Goal: Task Accomplishment & Management: Manage account settings

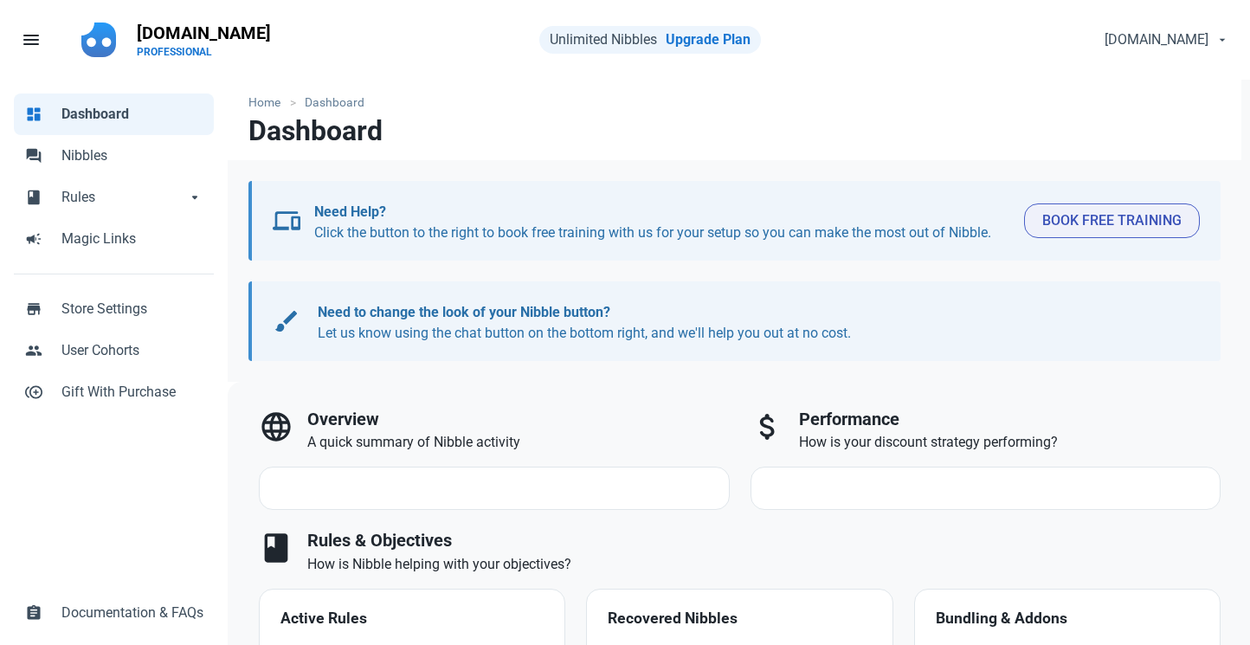
select select "7d"
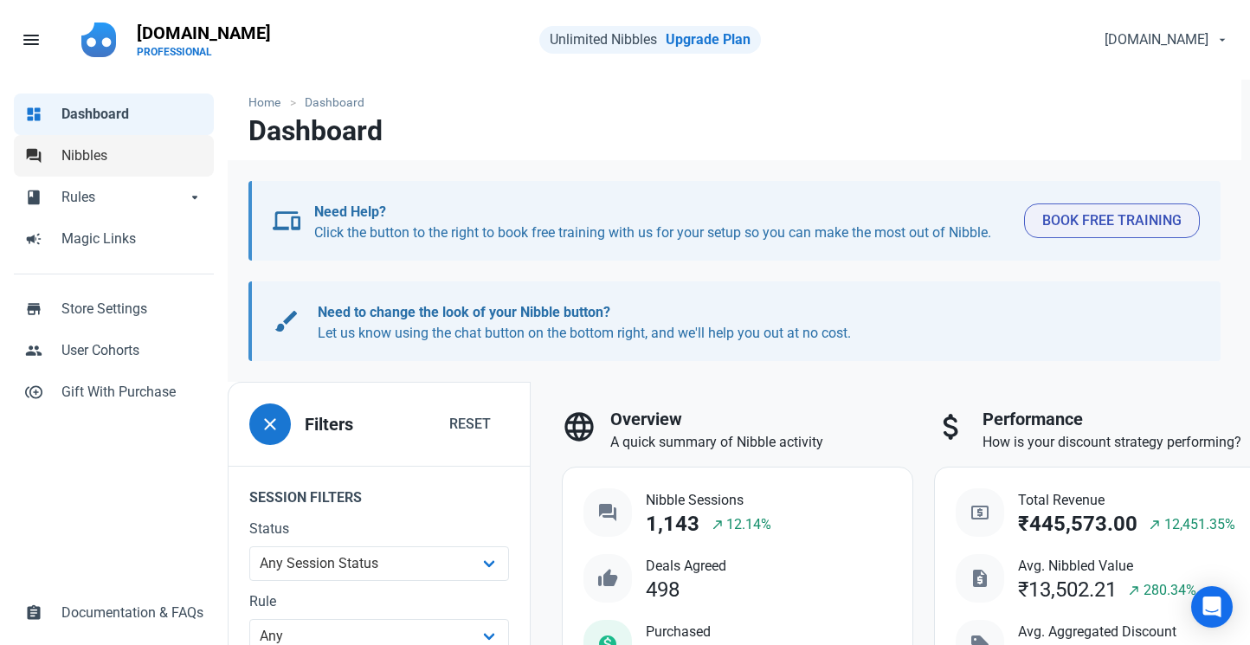
click at [79, 164] on span "Nibbles" at bounding box center [132, 155] width 142 height 21
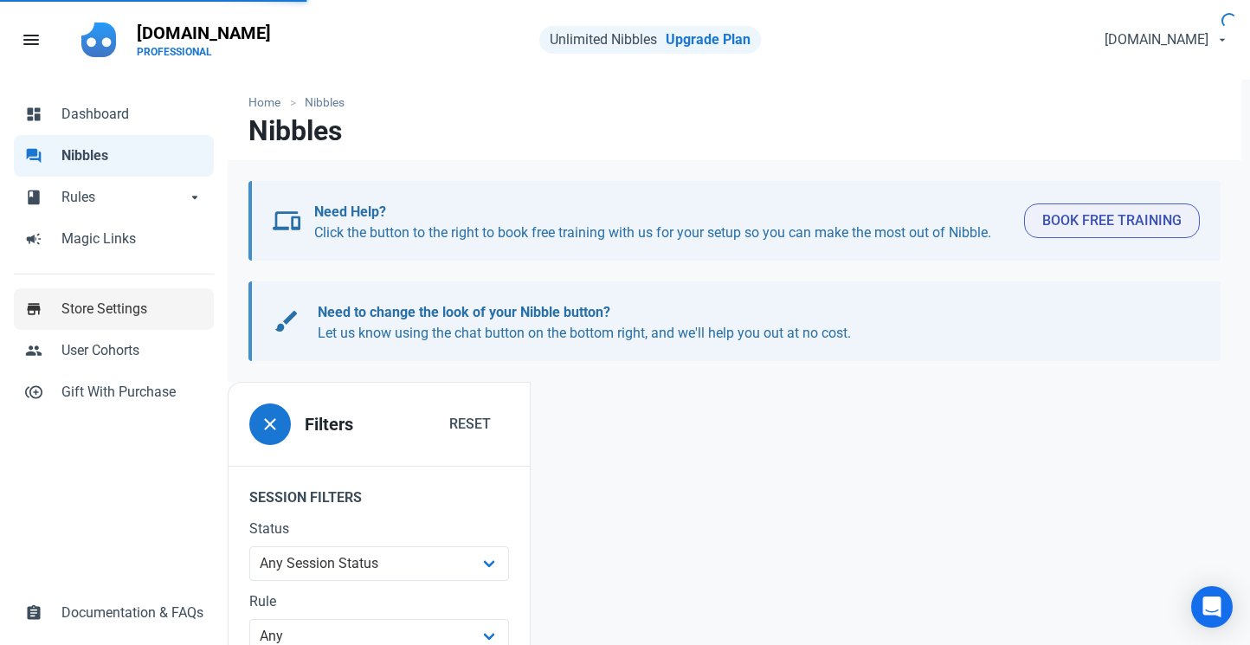
click at [126, 303] on span "Store Settings" at bounding box center [132, 309] width 142 height 21
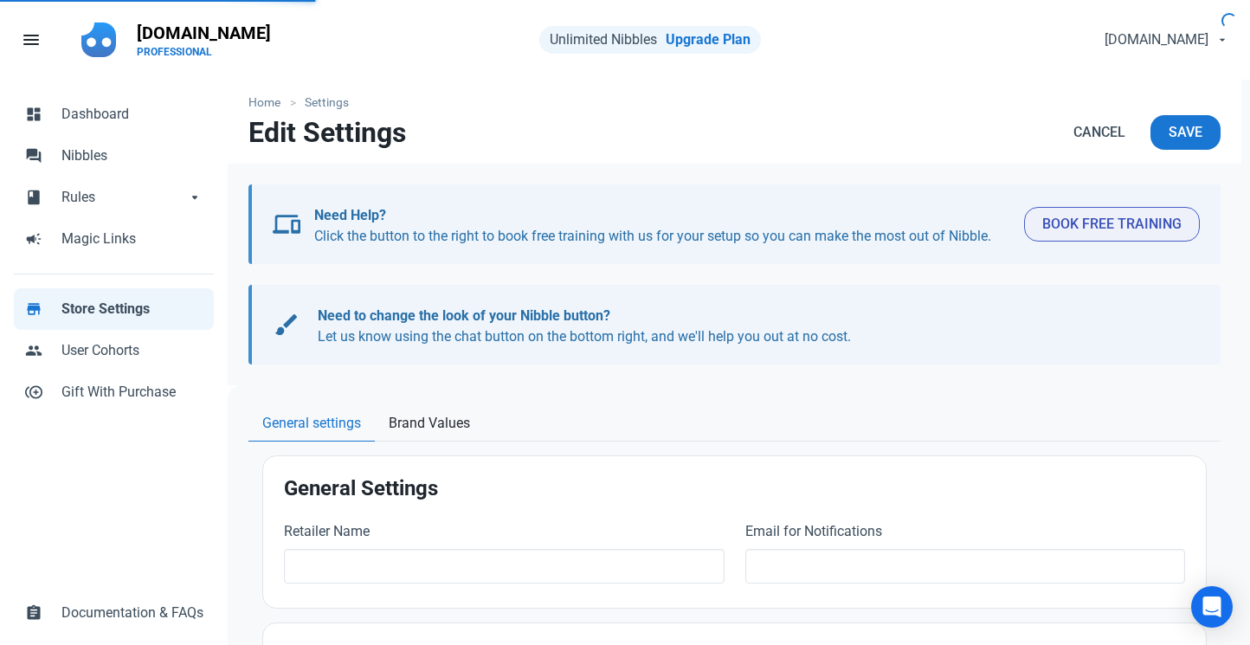
type input "[DOMAIN_NAME]"
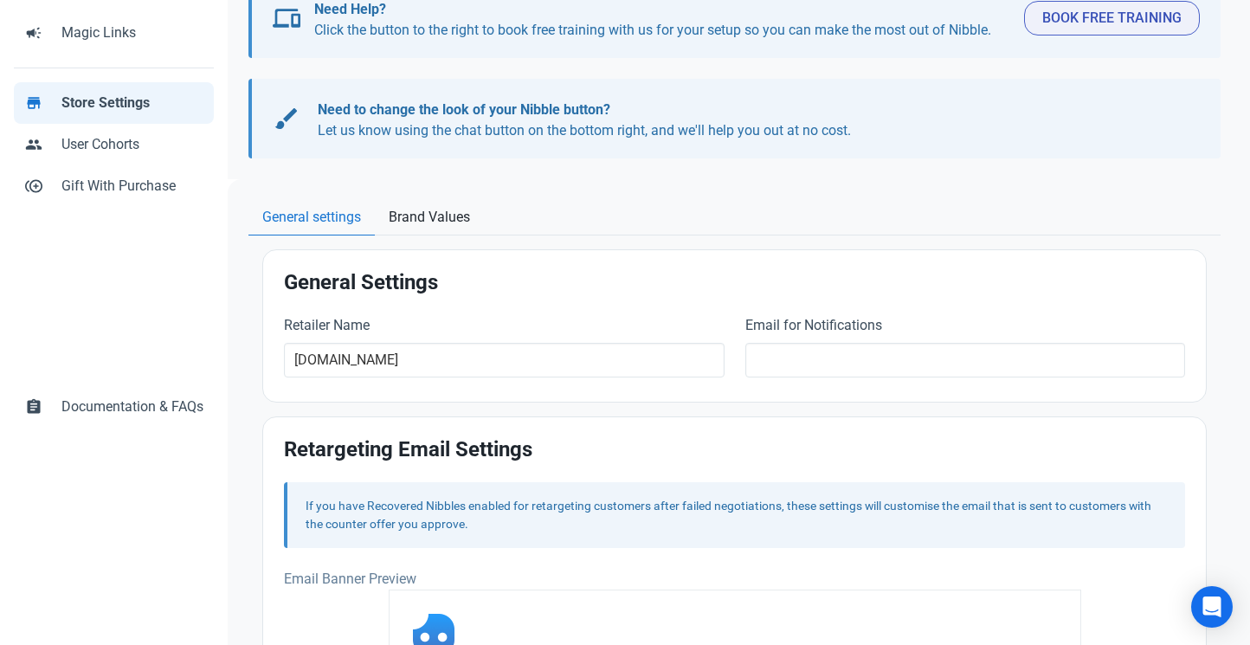
scroll to position [143, 0]
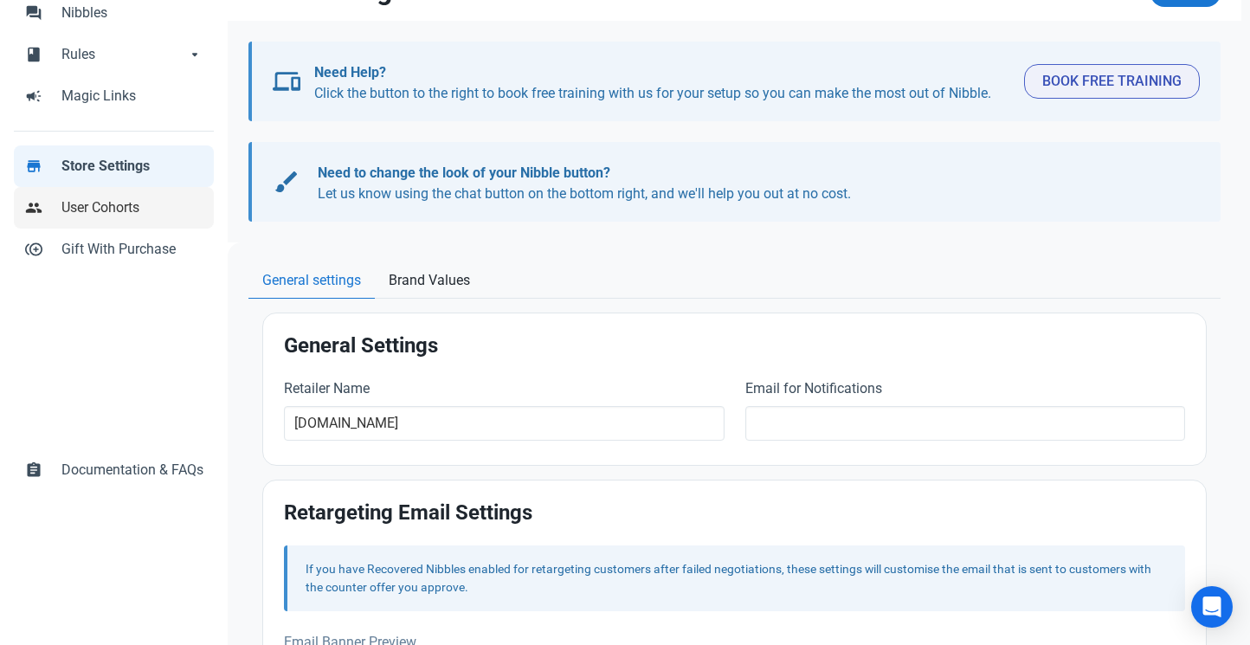
click at [140, 204] on span "User Cohorts" at bounding box center [132, 207] width 142 height 21
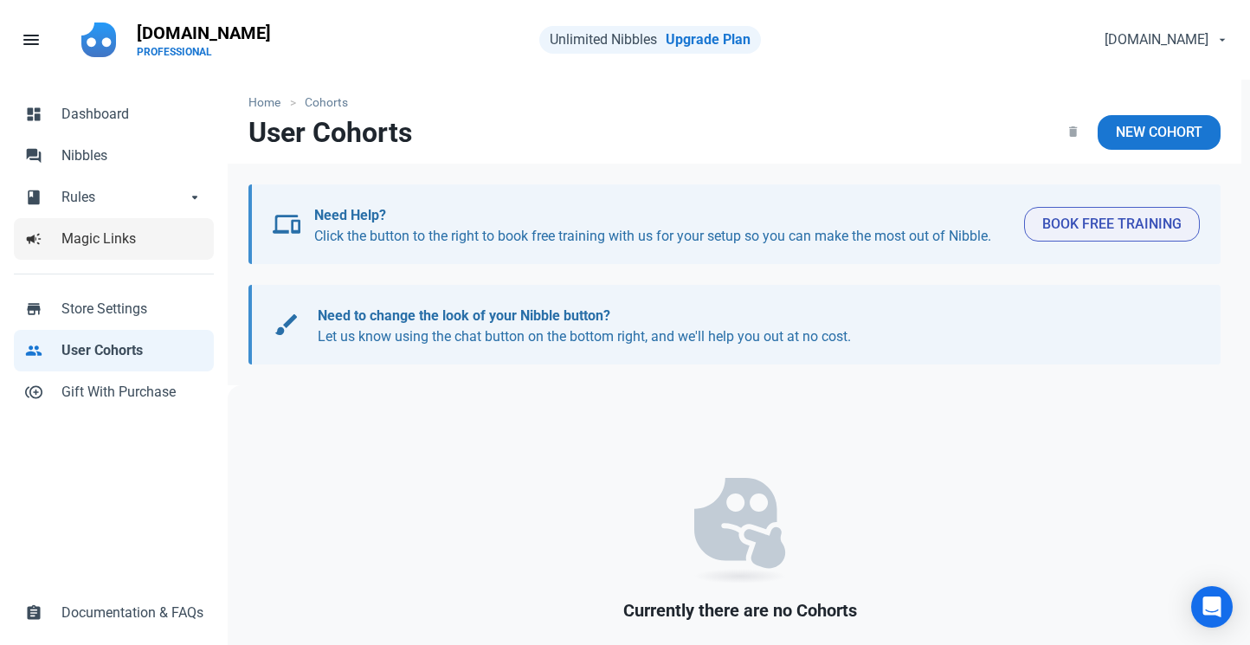
click at [147, 248] on span "Magic Links" at bounding box center [132, 239] width 142 height 21
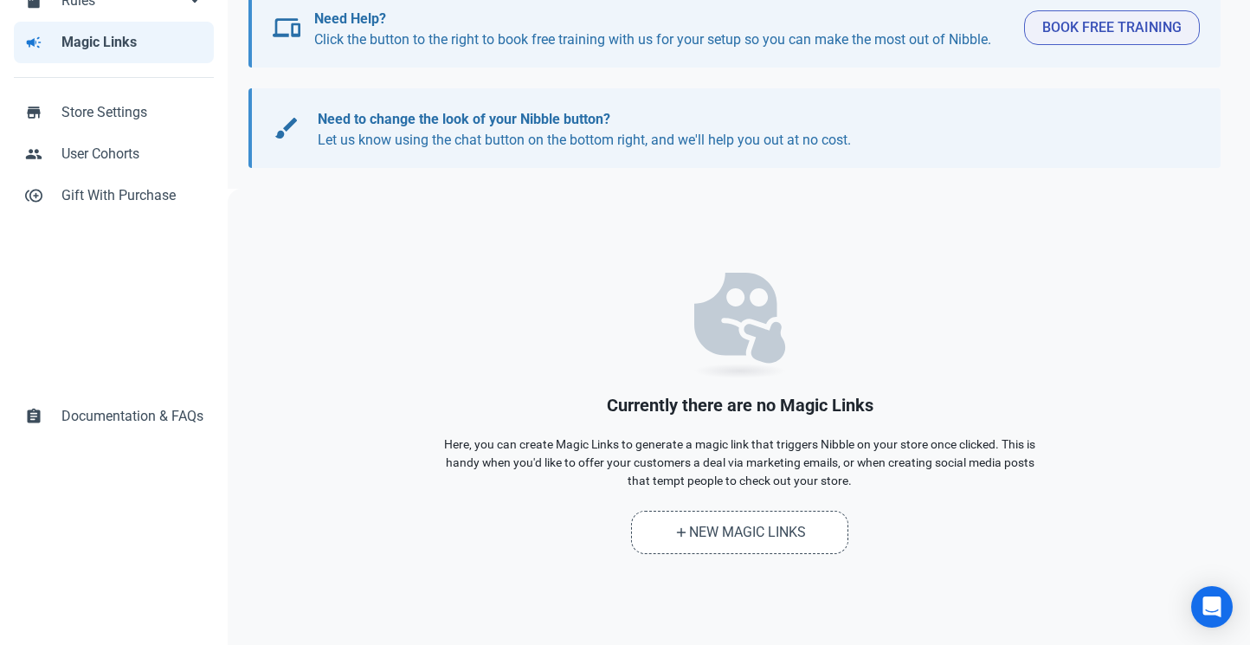
scroll to position [196, 0]
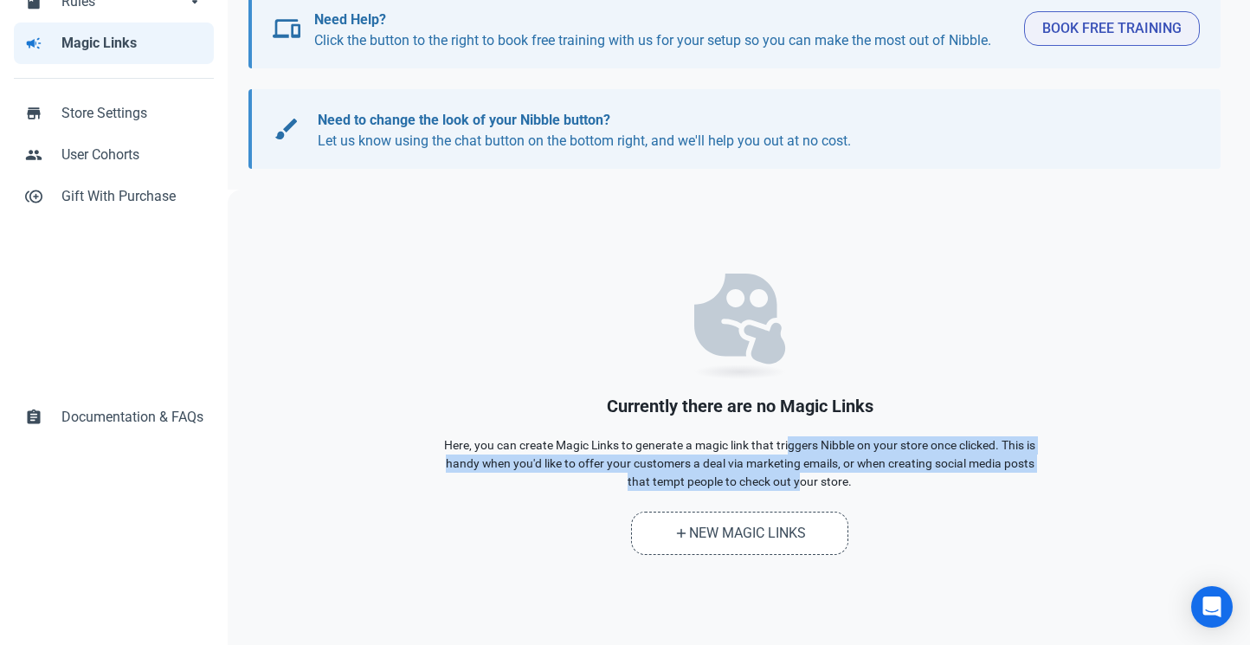
drag, startPoint x: 782, startPoint y: 447, endPoint x: 796, endPoint y: 474, distance: 30.2
click at [796, 474] on p "Here, you can create Magic Links to generate a magic link that triggers Nibble …" at bounding box center [740, 463] width 606 height 54
drag, startPoint x: 790, startPoint y: 442, endPoint x: 838, endPoint y: 472, distance: 56.4
click at [838, 472] on p "Here, you can create Magic Links to generate a magic link that triggers Nibble …" at bounding box center [740, 463] width 606 height 54
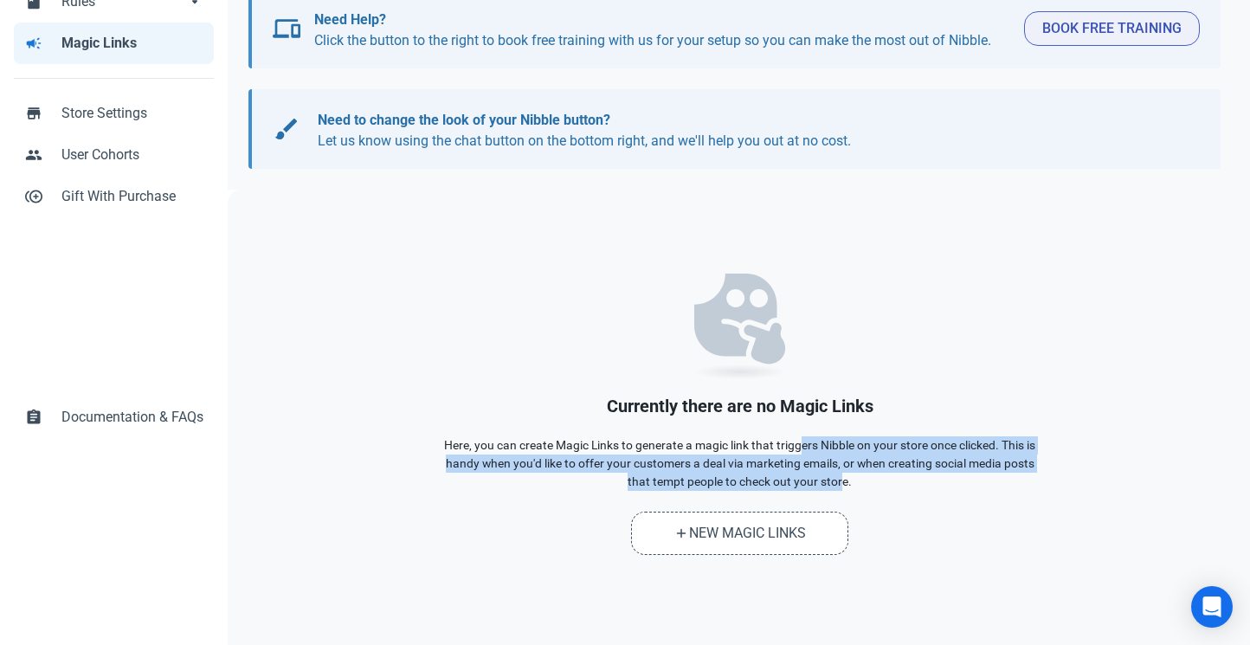
click at [838, 472] on p "Here, you can create Magic Links to generate a magic link that triggers Nibble …" at bounding box center [740, 463] width 606 height 54
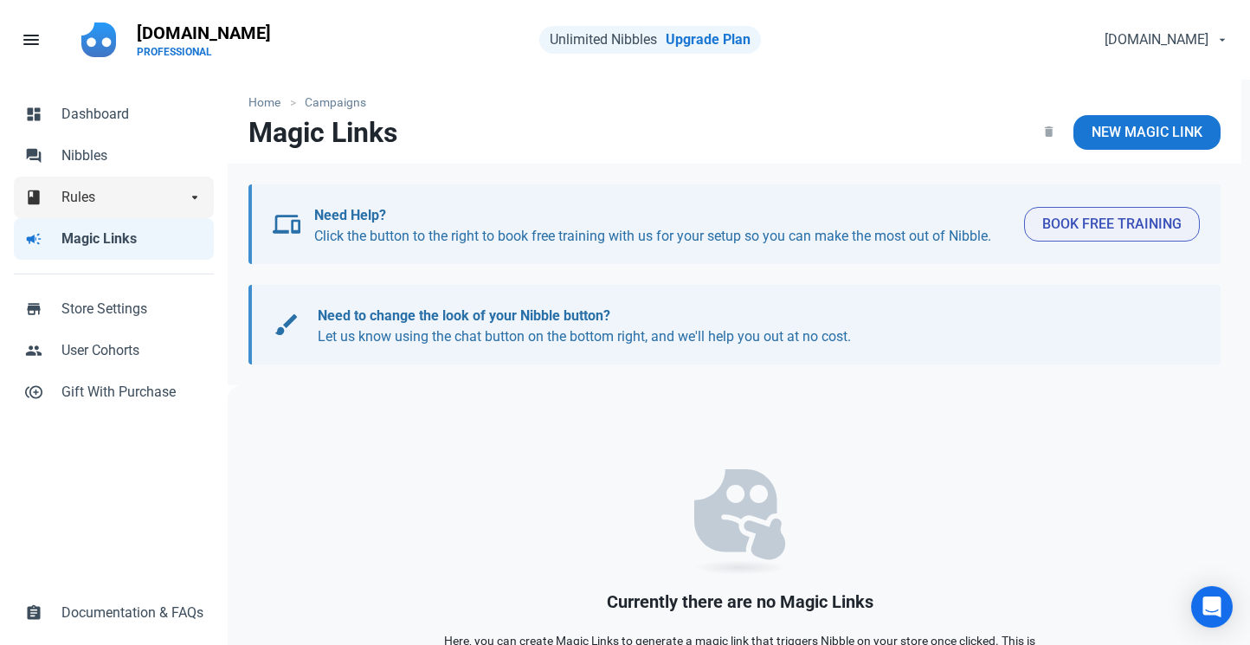
scroll to position [0, 0]
click at [127, 189] on span "Rules" at bounding box center [123, 197] width 125 height 21
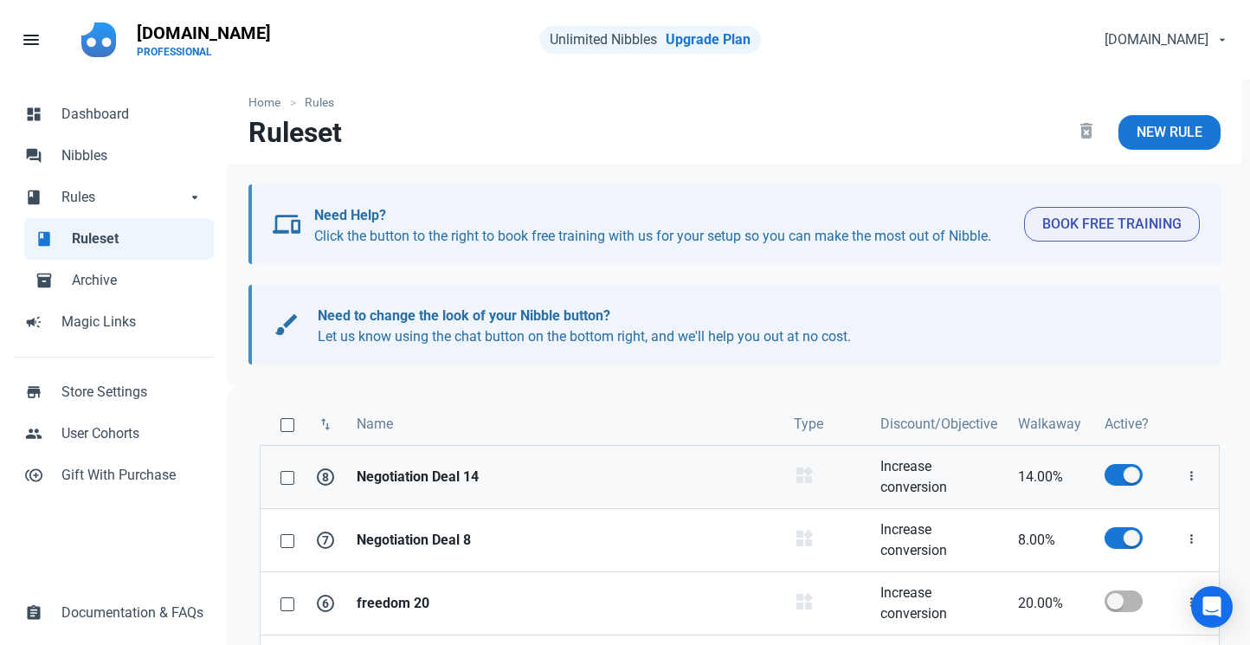
click at [422, 480] on strong "Negotiation Deal 14" at bounding box center [565, 477] width 416 height 21
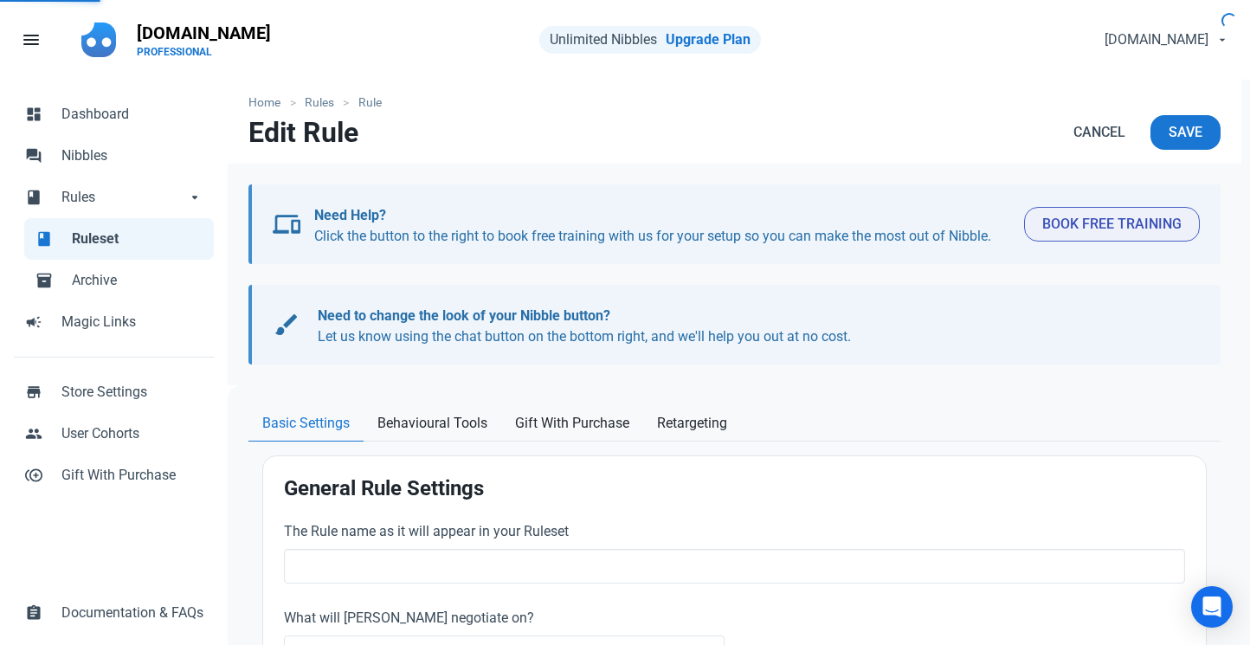
type input "Negotiation Deal 14"
select select "product_category"
type input "14.00"
radio input "true"
radio input "false"
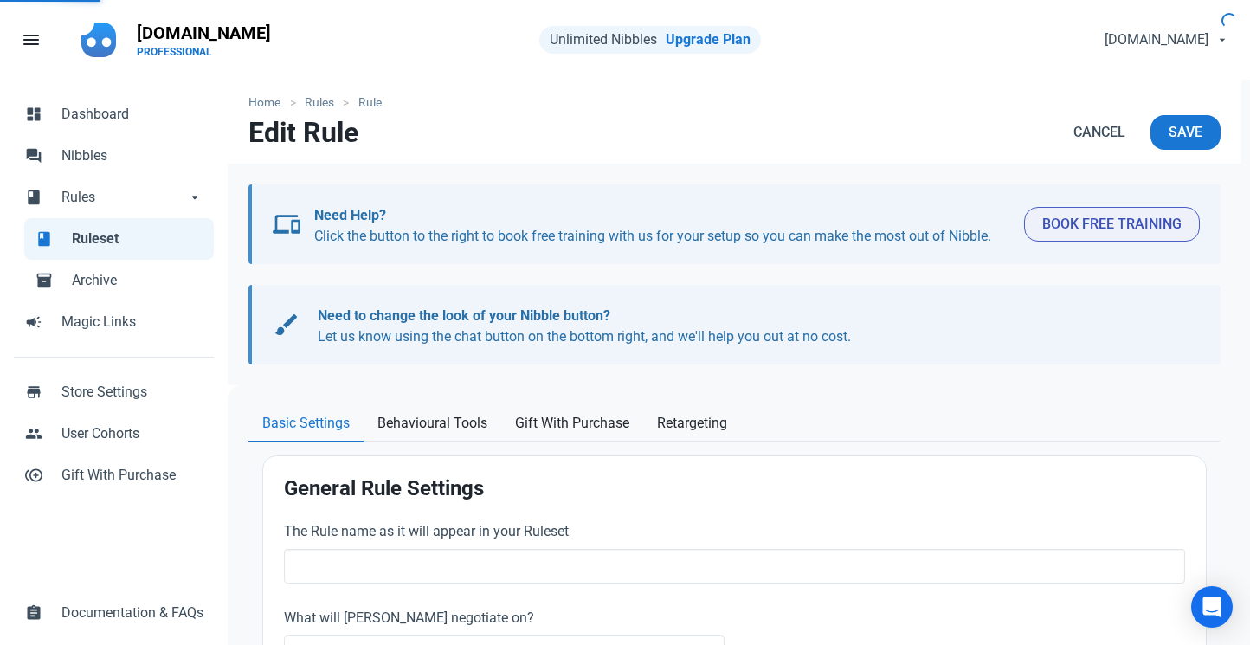
radio input "true"
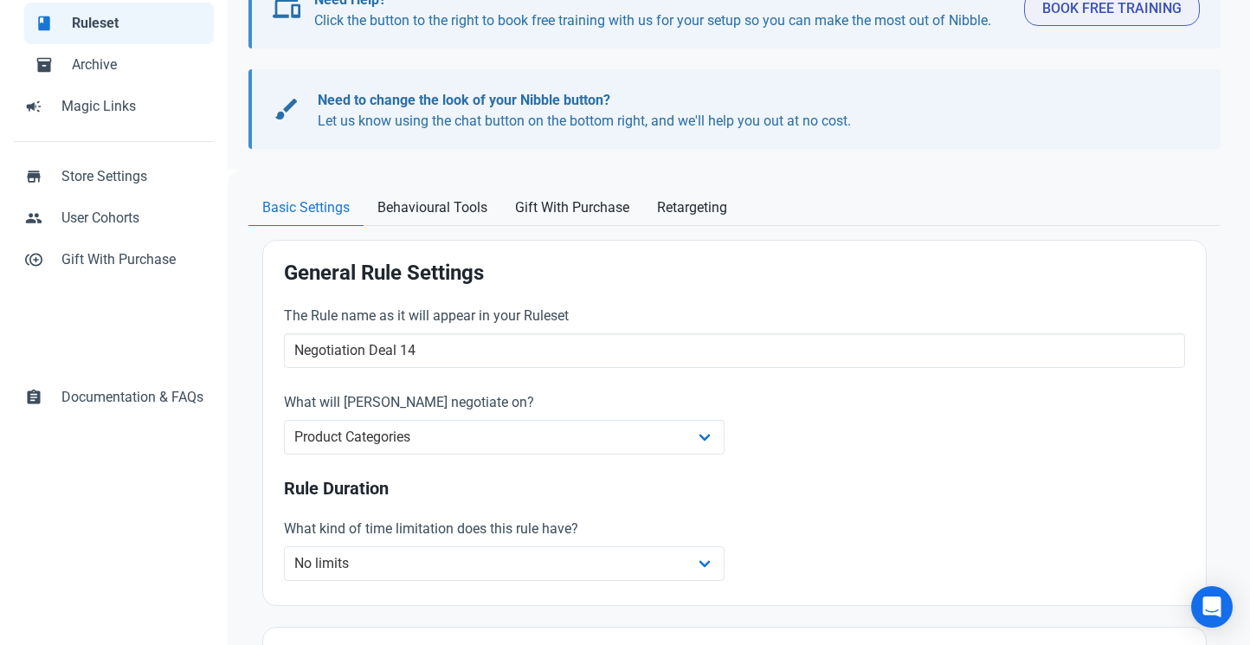
scroll to position [192, 0]
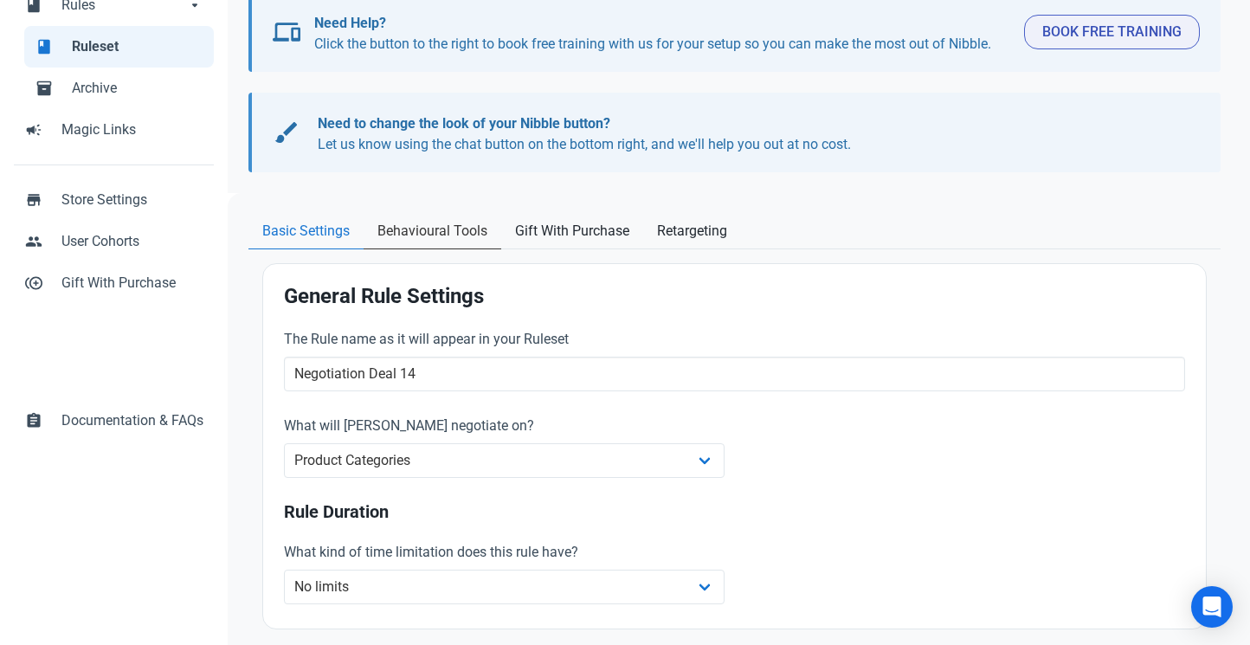
click at [428, 236] on span "Behavioural Tools" at bounding box center [432, 231] width 110 height 21
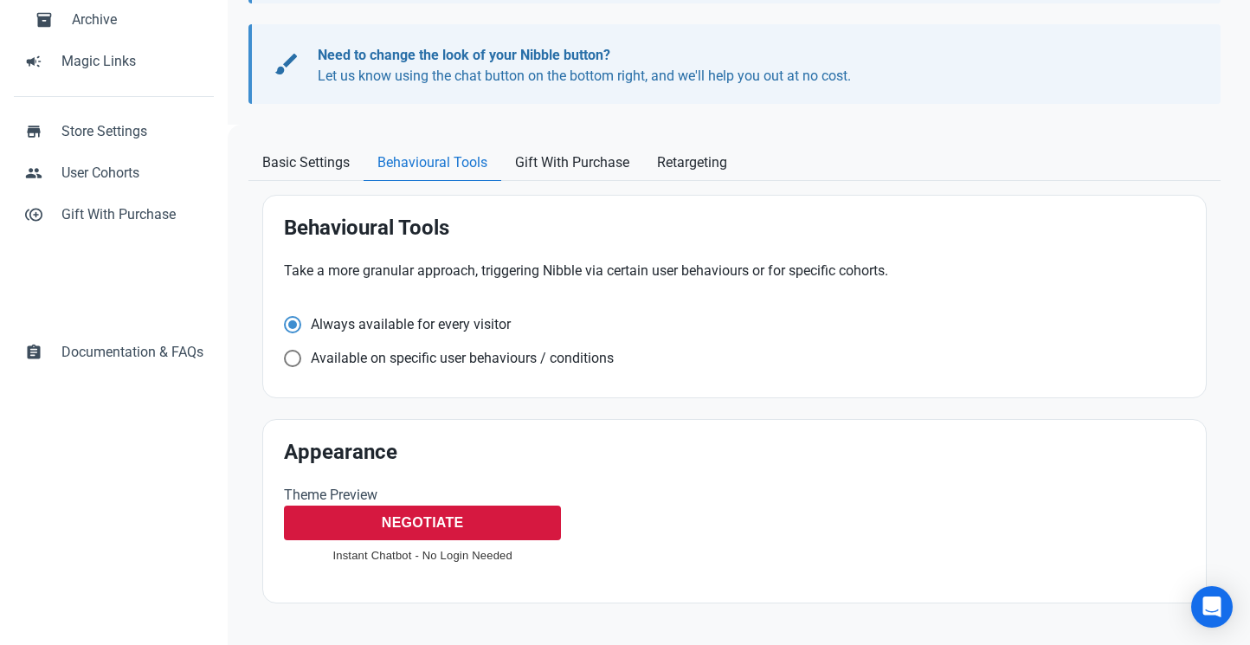
scroll to position [260, 0]
click at [489, 371] on div "Available on specific user behaviours / conditions" at bounding box center [734, 362] width 901 height 23
click at [484, 349] on span "Always available for every visitor Available on specific user behaviours / cond…" at bounding box center [734, 345] width 901 height 57
click at [482, 362] on span "Available on specific user behaviours / conditions" at bounding box center [457, 359] width 313 height 17
click at [295, 362] on input "Available on specific user behaviours / conditions" at bounding box center [289, 358] width 11 height 11
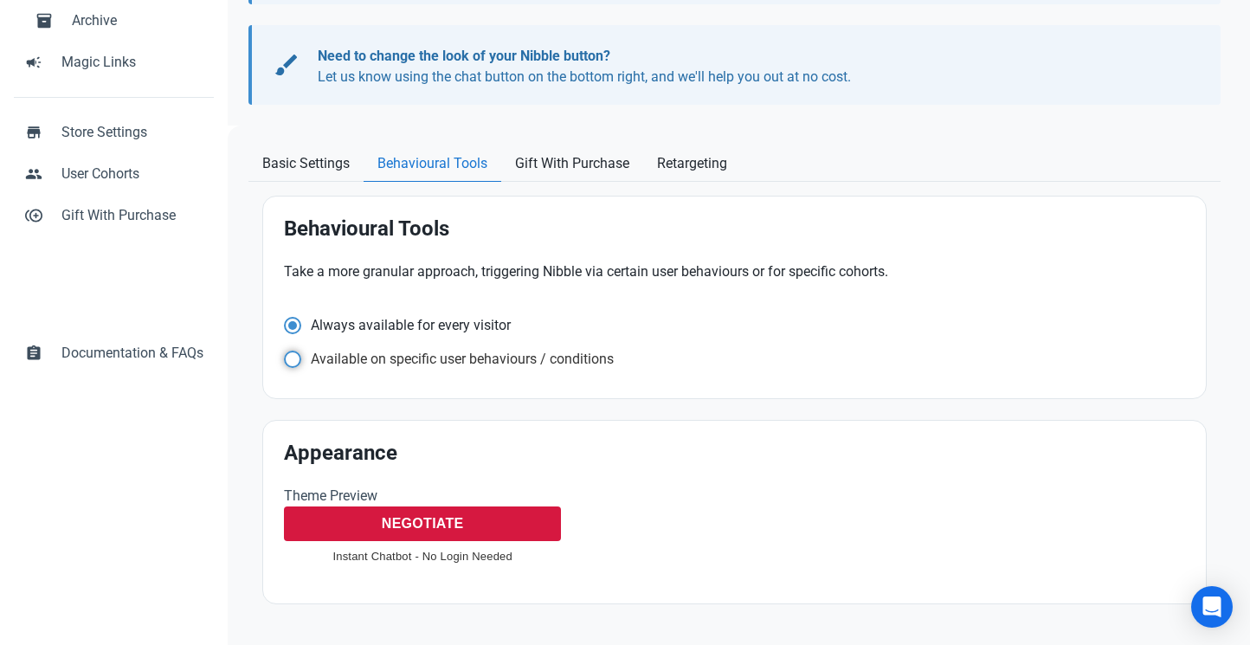
radio input "true"
radio input "false"
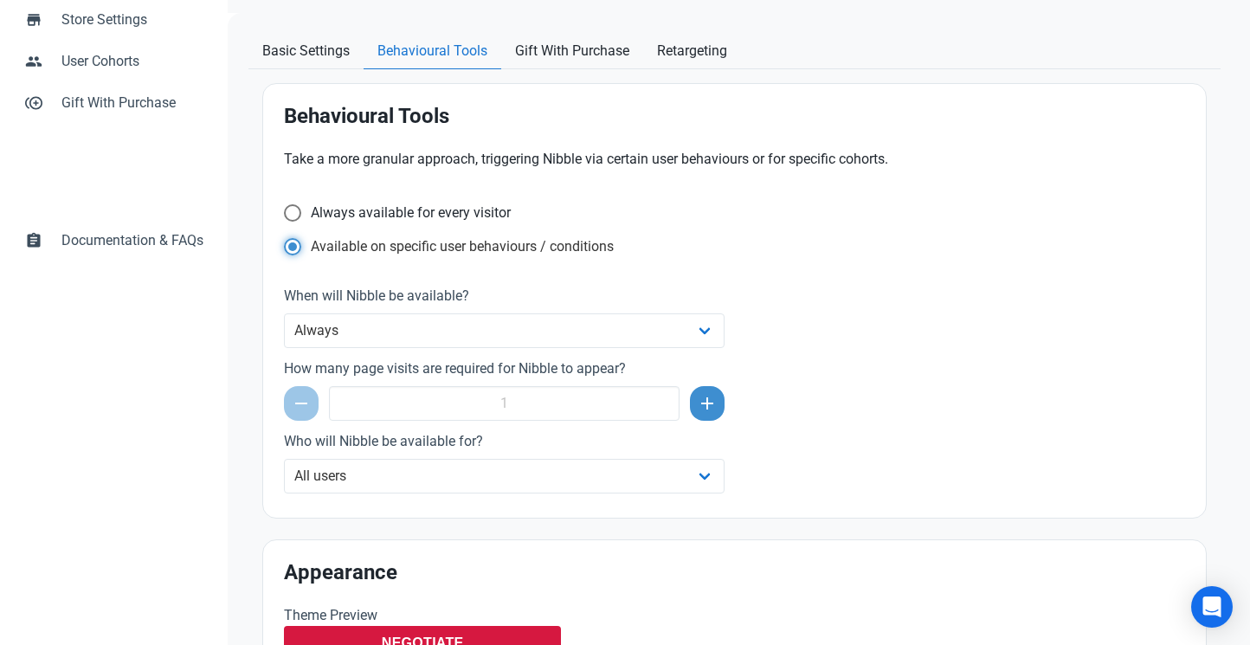
scroll to position [374, 0]
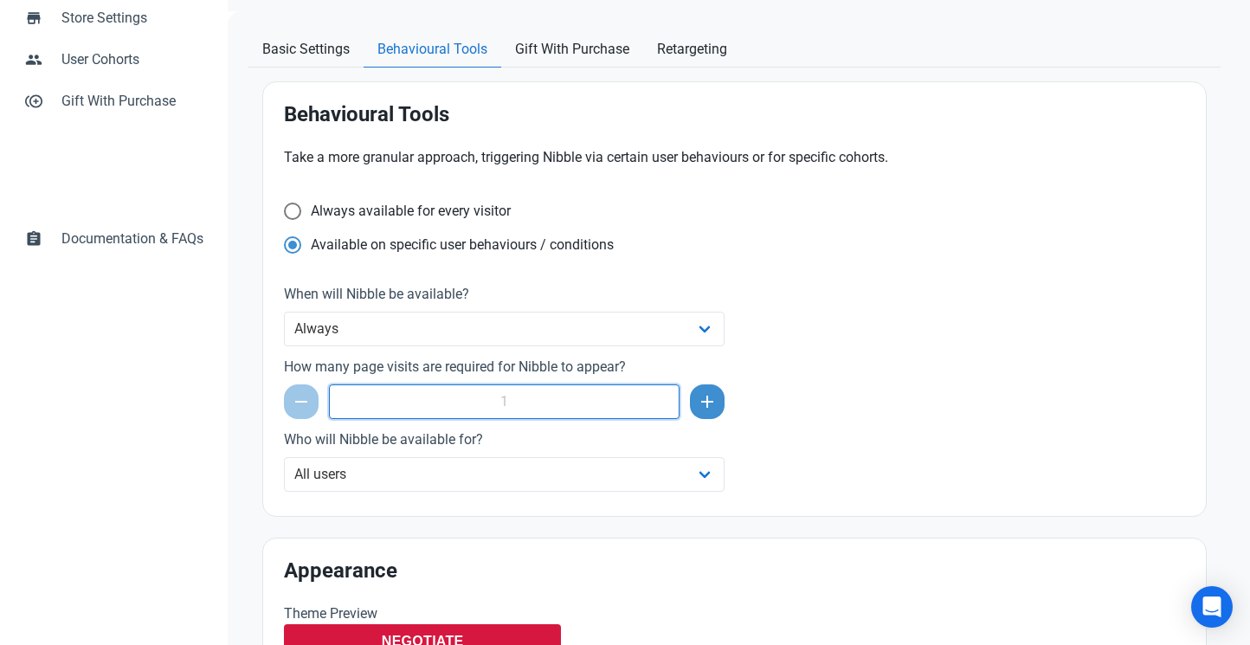
click at [500, 397] on input "number" at bounding box center [504, 401] width 350 height 35
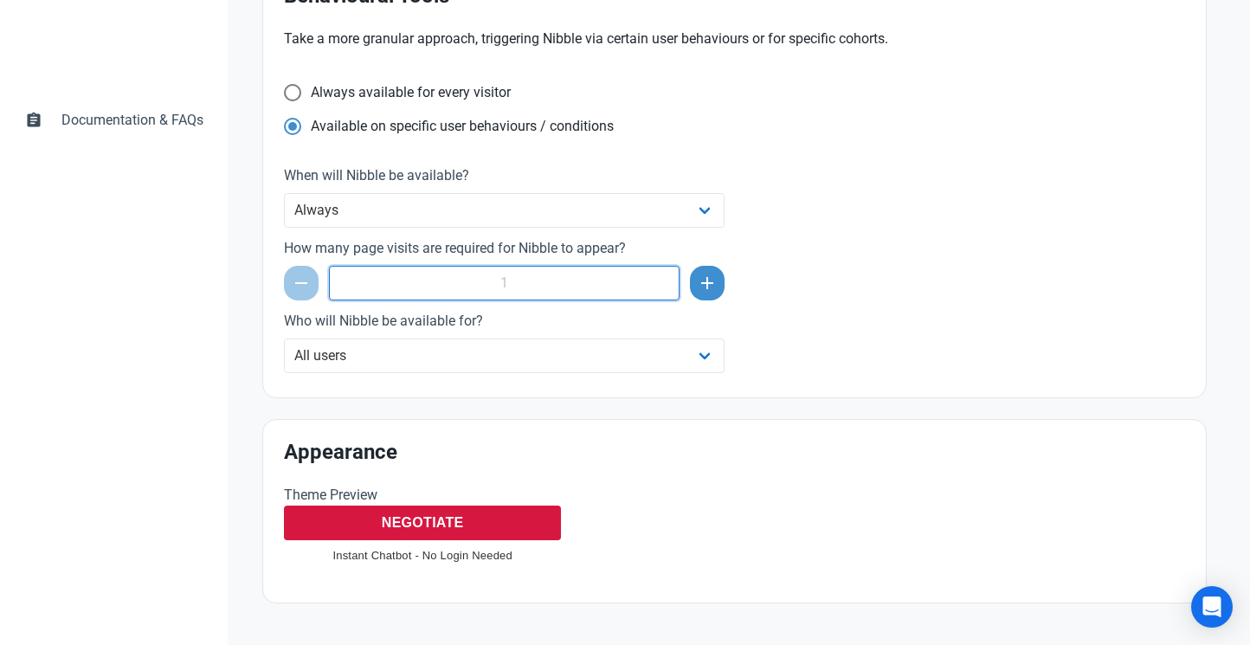
scroll to position [492, 0]
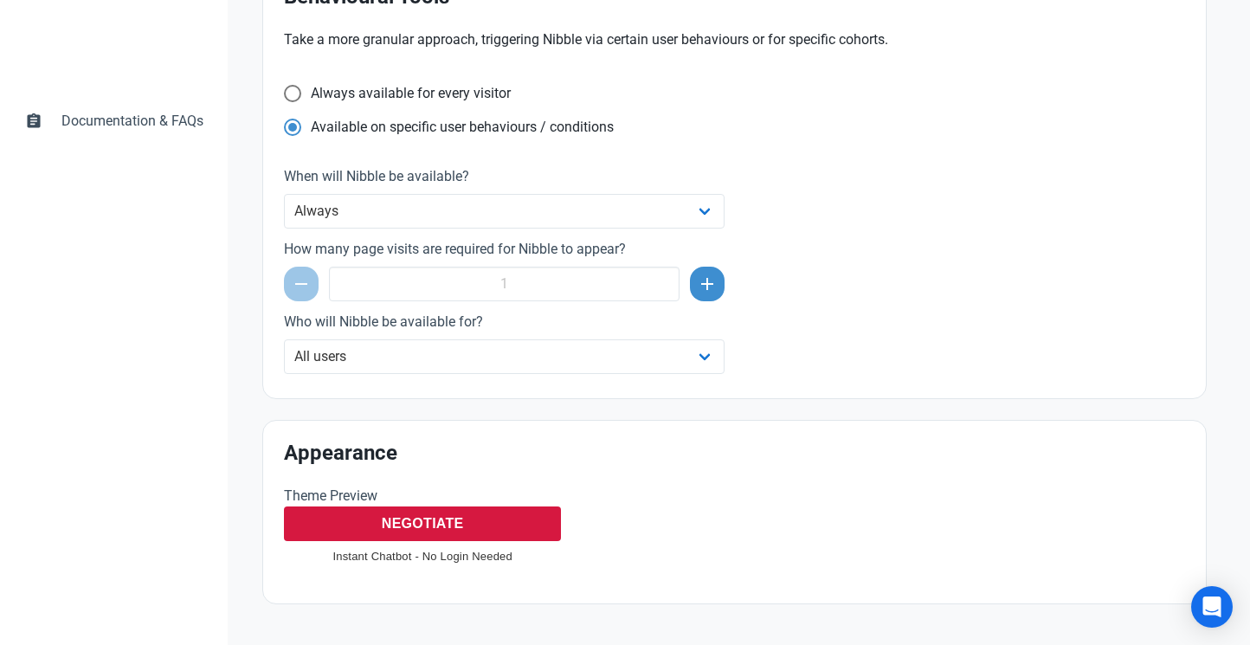
click at [480, 526] on button "Nibble Logo NEGOTIATE" at bounding box center [422, 523] width 277 height 35
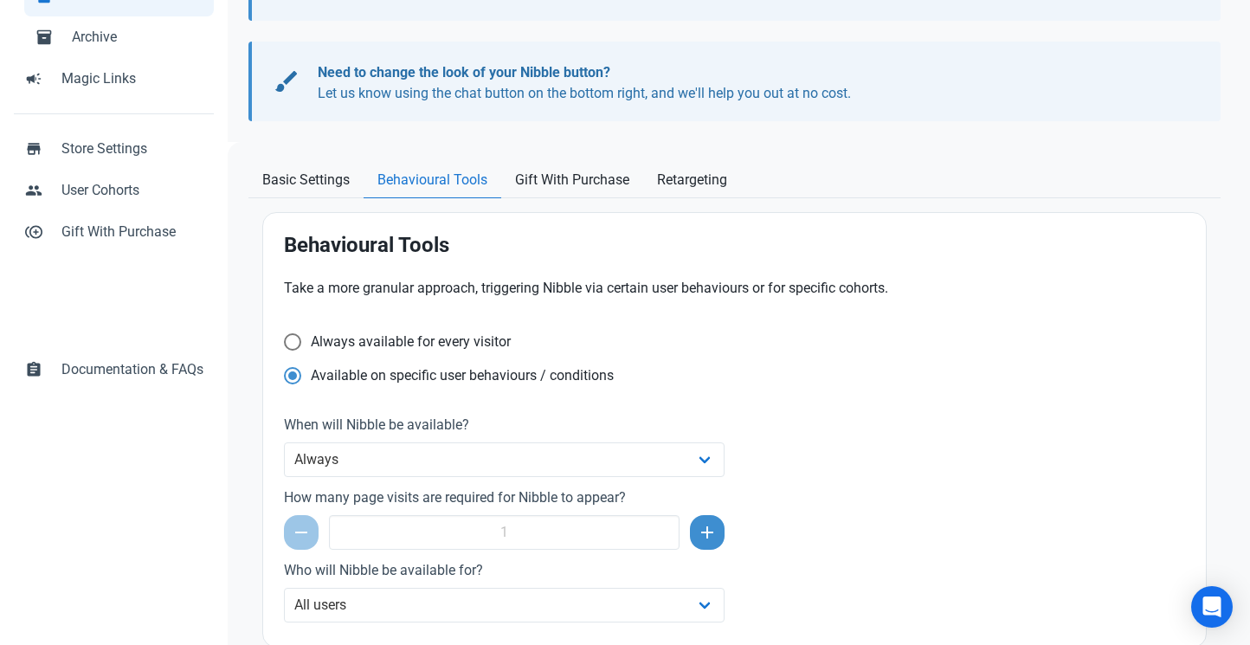
scroll to position [229, 0]
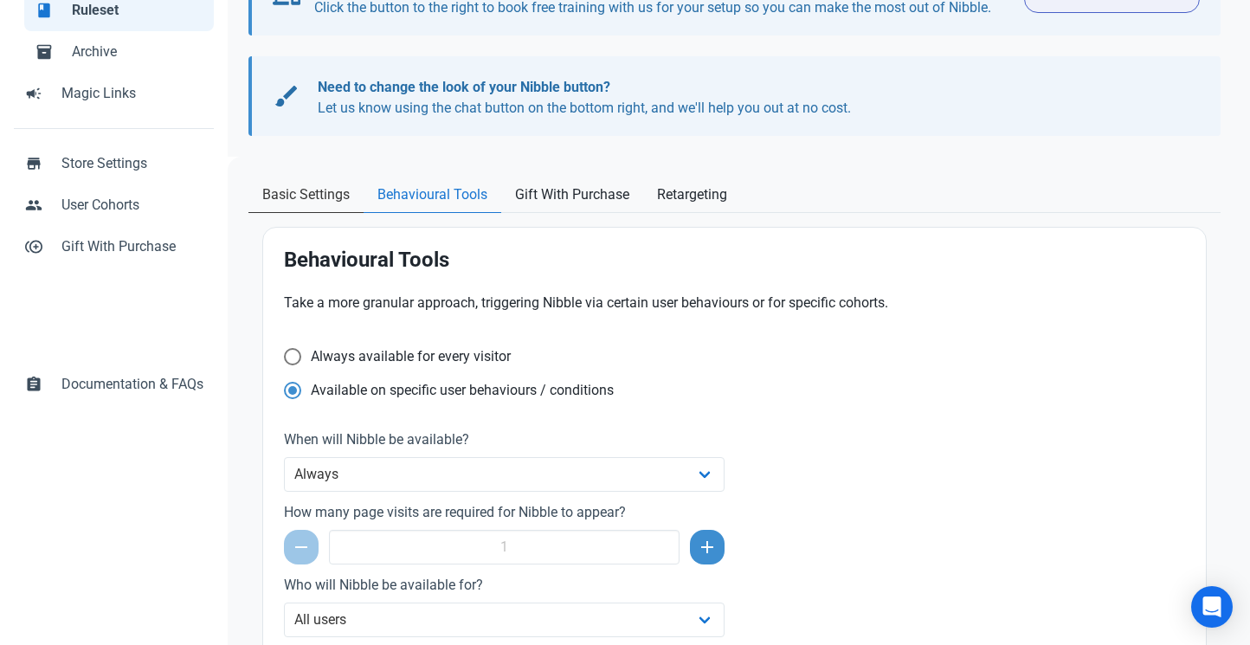
click at [295, 203] on span "Basic Settings" at bounding box center [305, 194] width 87 height 21
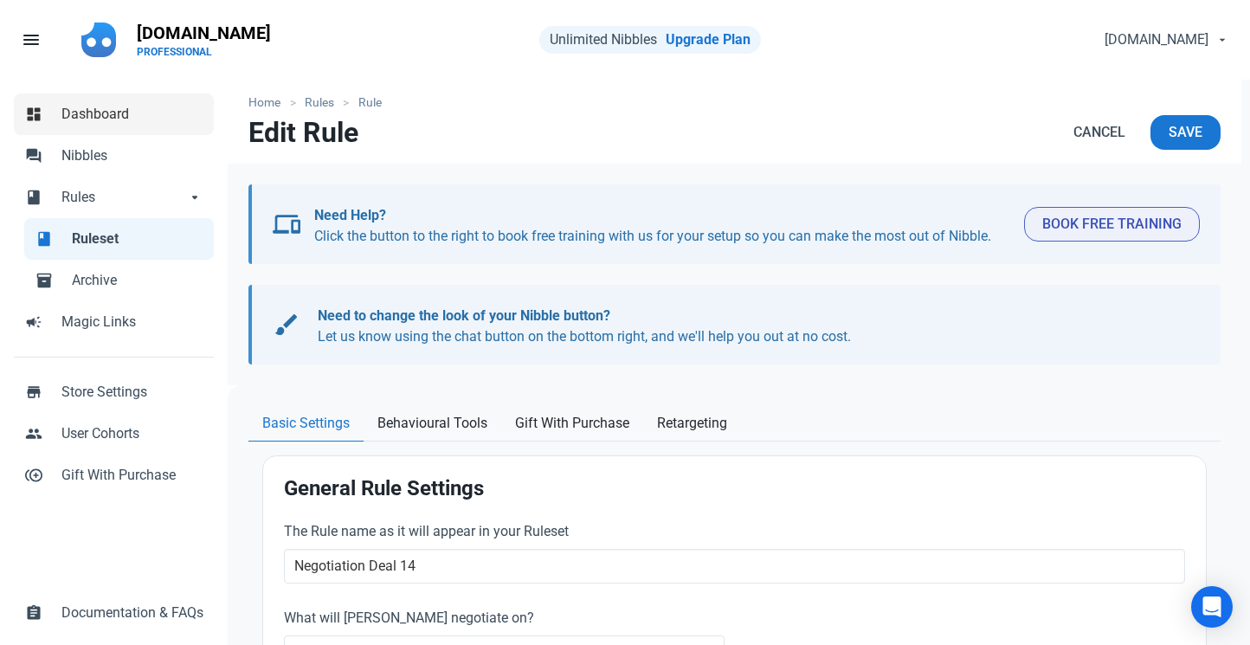
scroll to position [0, 0]
click at [148, 113] on span "Dashboard" at bounding box center [132, 114] width 142 height 21
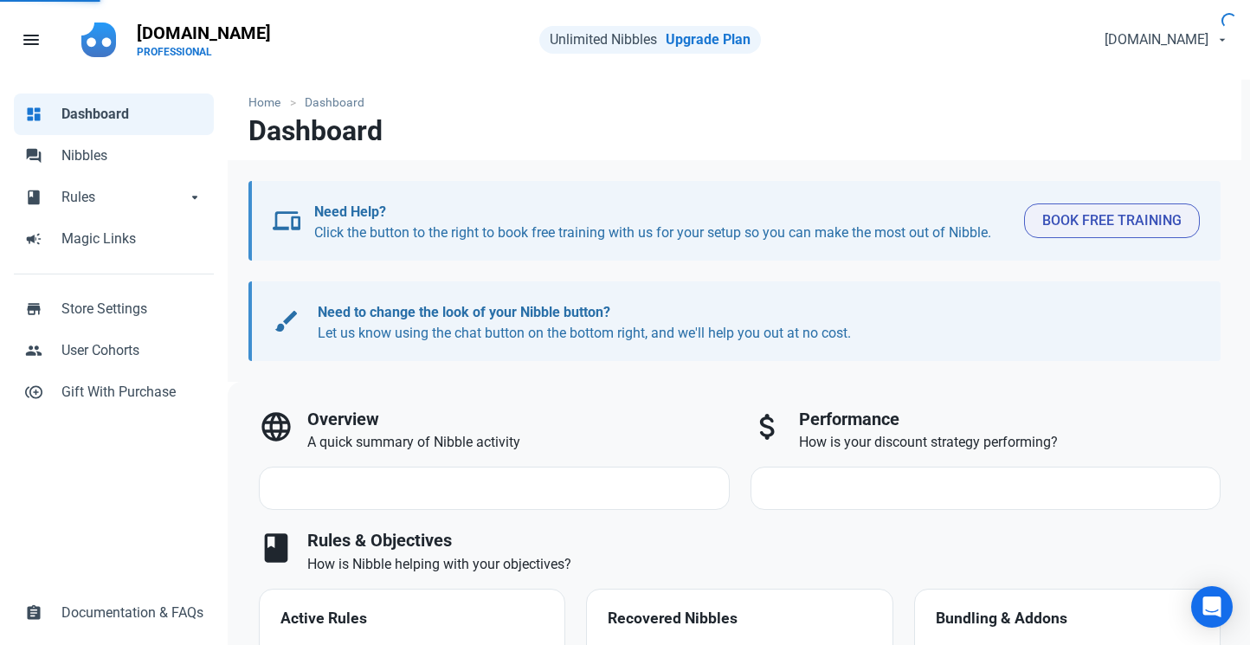
select select "7d"
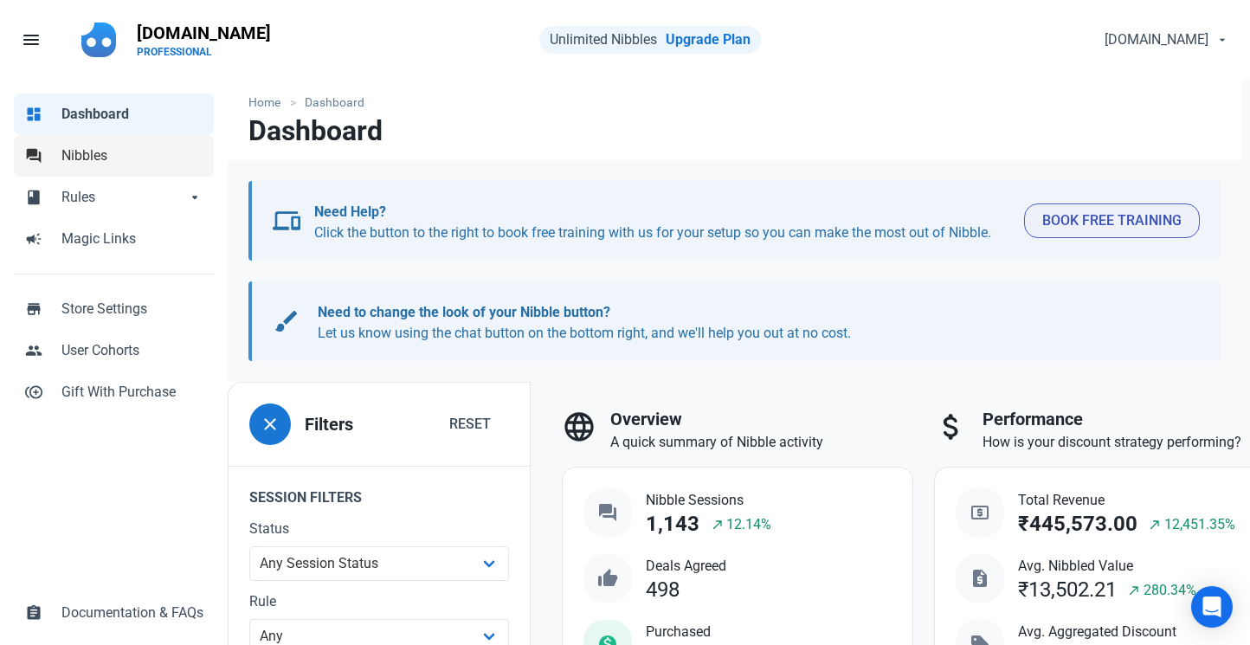
click at [137, 161] on span "Nibbles" at bounding box center [132, 155] width 142 height 21
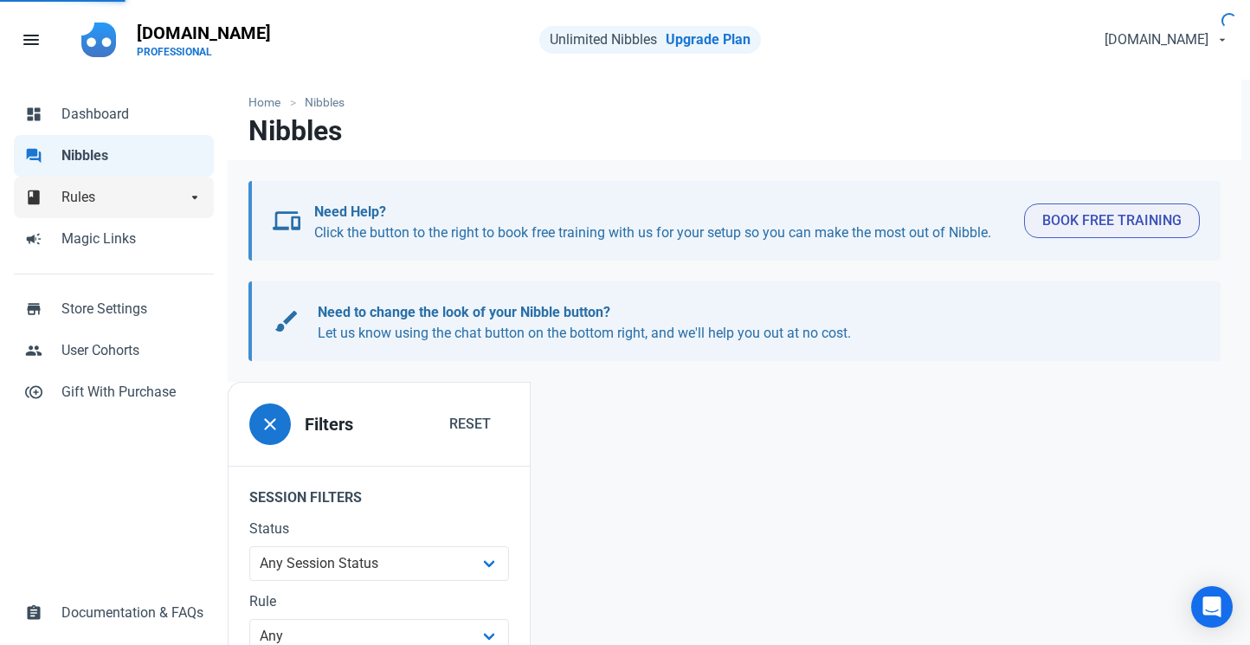
click at [149, 198] on span "Rules" at bounding box center [123, 197] width 125 height 21
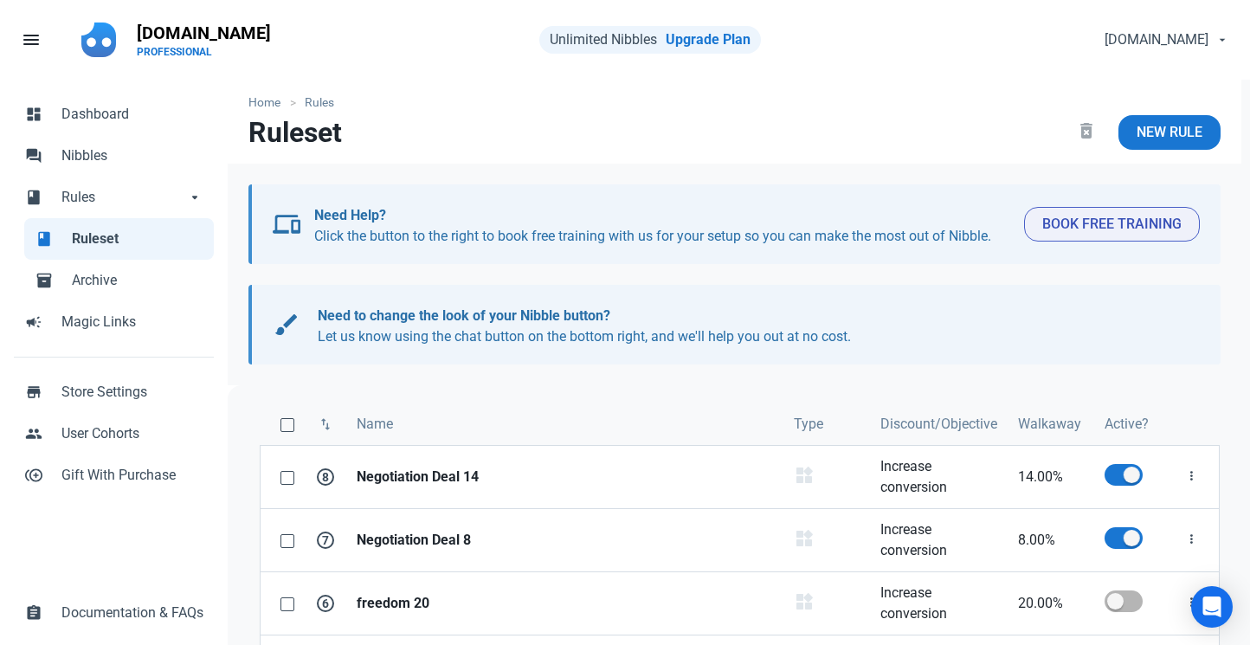
click at [147, 244] on span "Ruleset" at bounding box center [138, 239] width 132 height 21
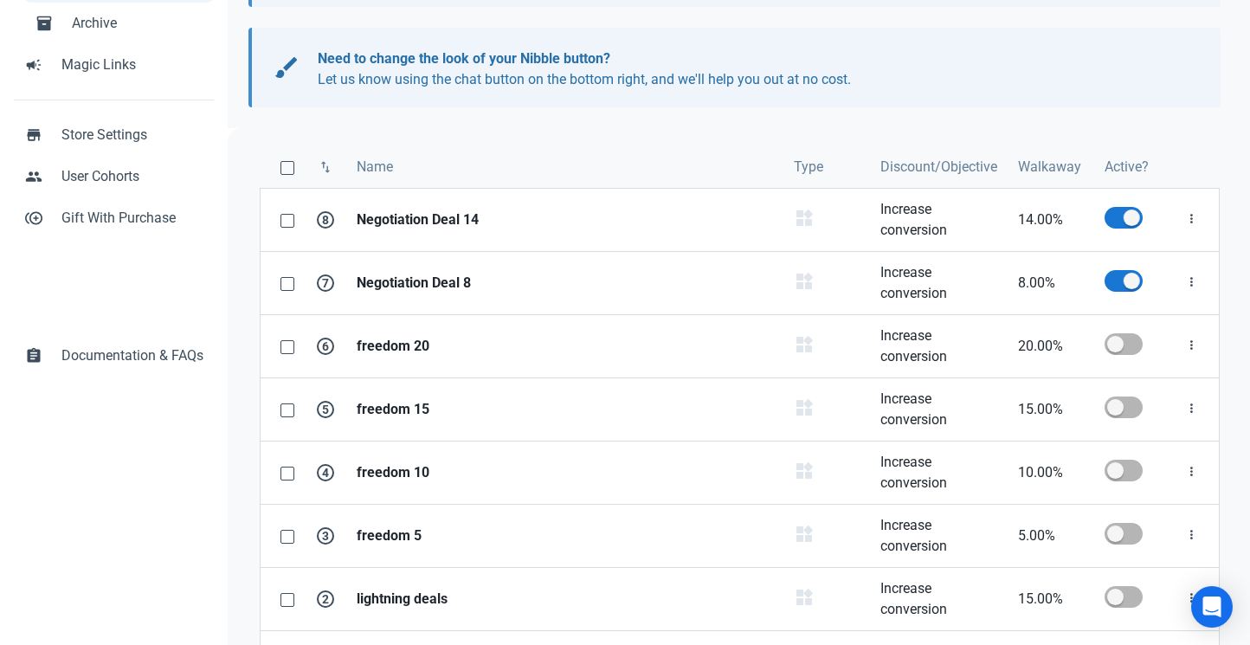
scroll to position [173, 0]
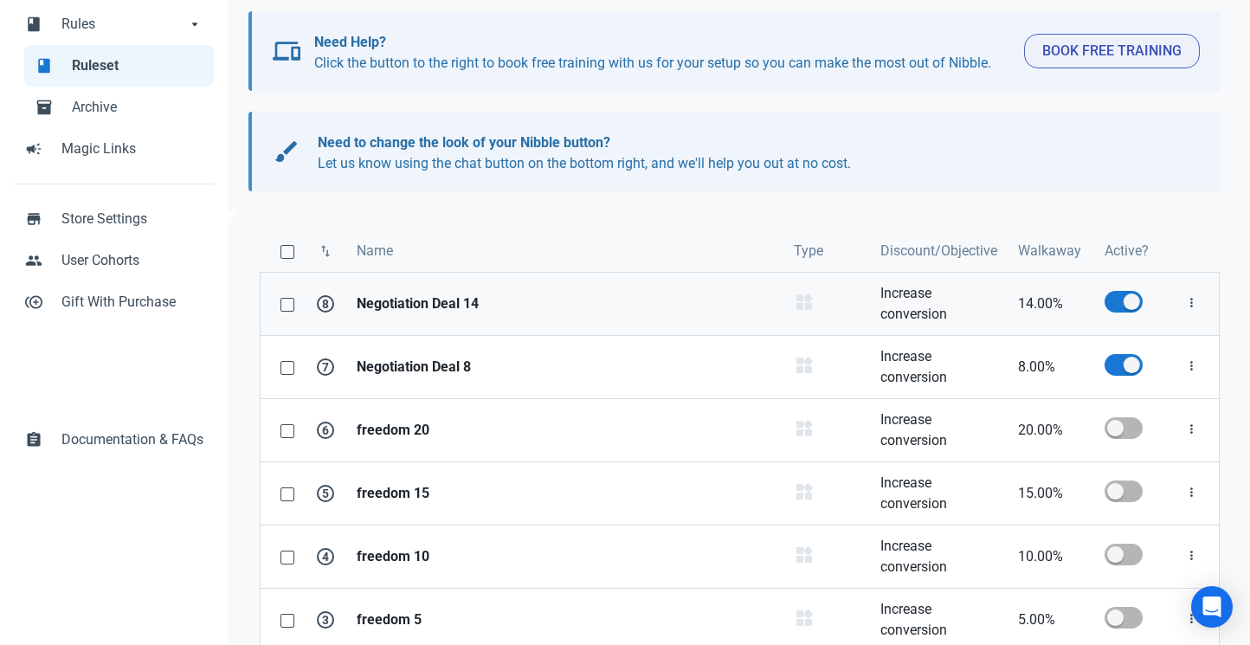
click at [1190, 302] on icon "button" at bounding box center [1191, 304] width 14 height 22
click at [1164, 338] on link "Edit" at bounding box center [1160, 346] width 95 height 29
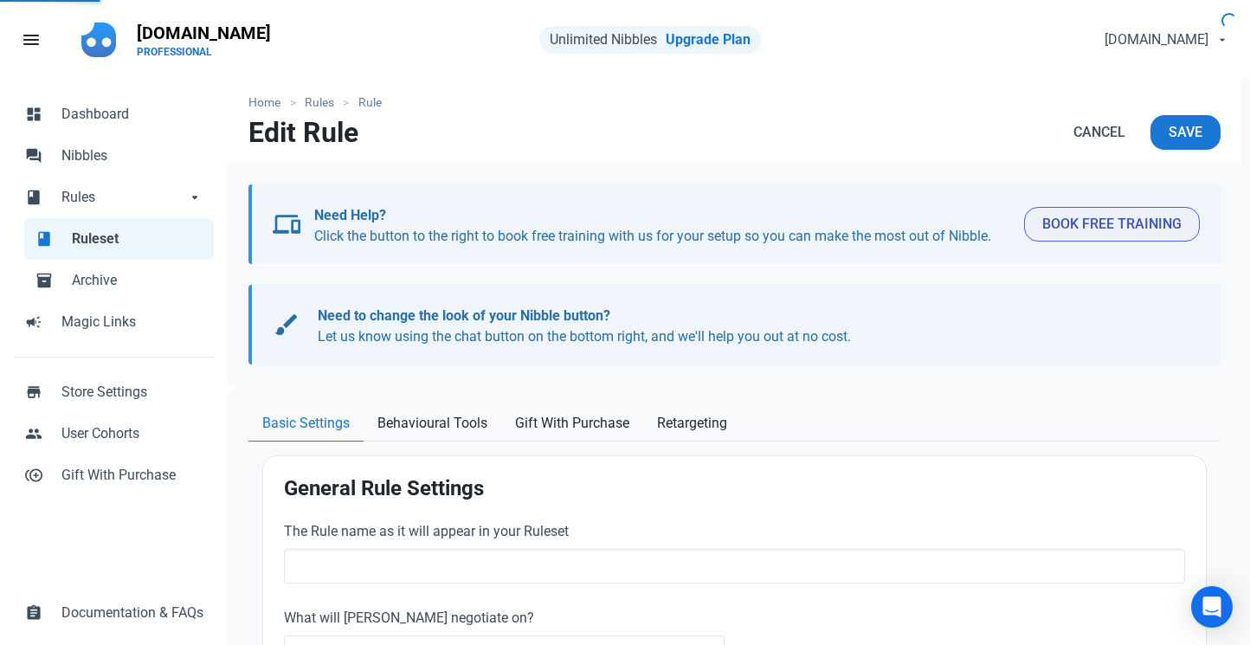
type input "Negotiation Deal 14"
select select "product_category"
type input "14.00"
radio input "true"
radio input "false"
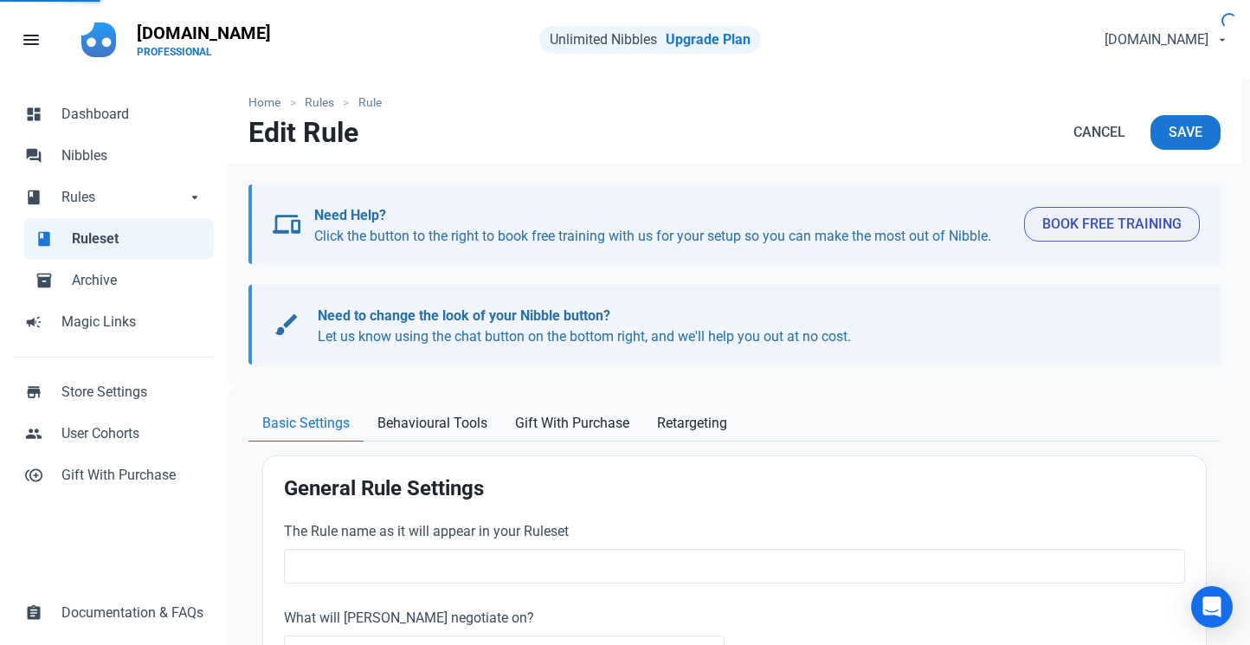
radio input "true"
click at [95, 153] on span "Nibbles" at bounding box center [132, 155] width 142 height 21
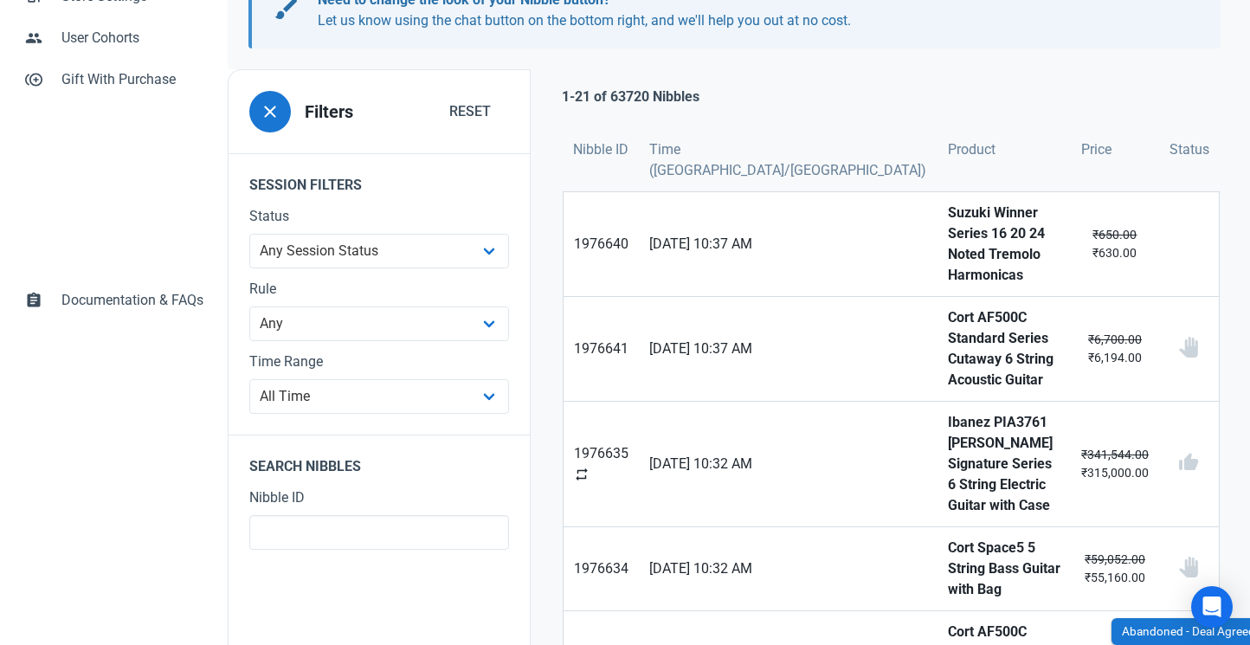
scroll to position [314, 0]
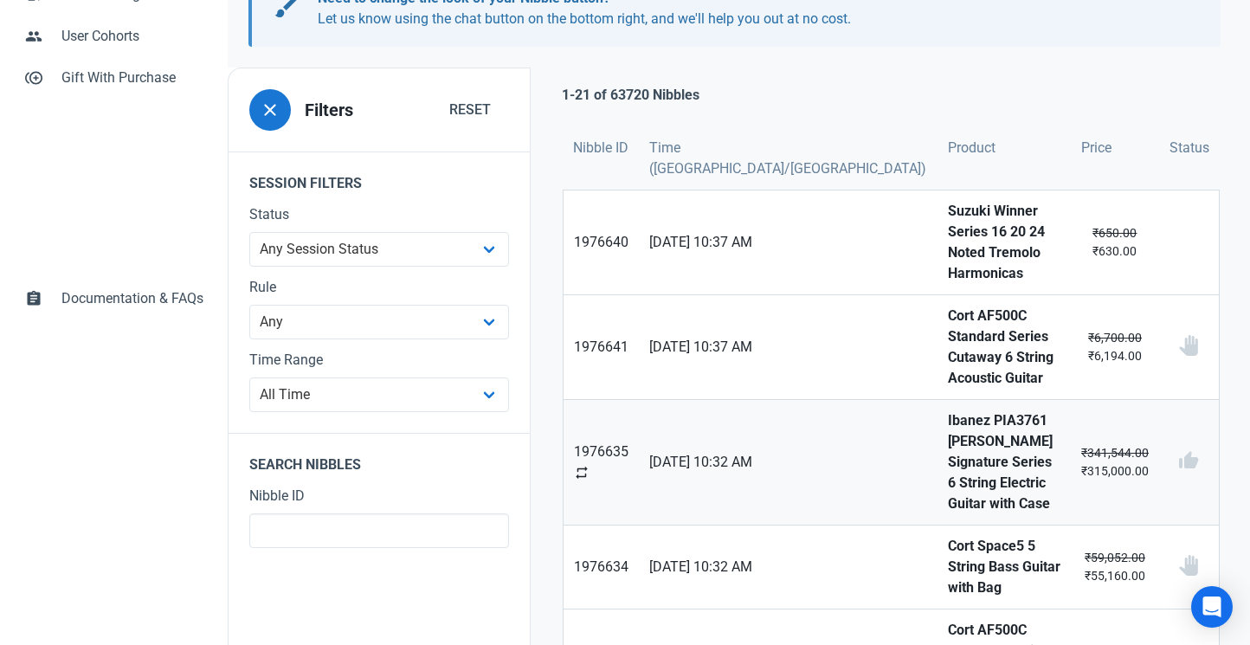
click at [1033, 410] on strong "Ibanez PIA3761 [PERSON_NAME] Signature Series 6 String Electric Guitar with Case" at bounding box center [1004, 462] width 113 height 104
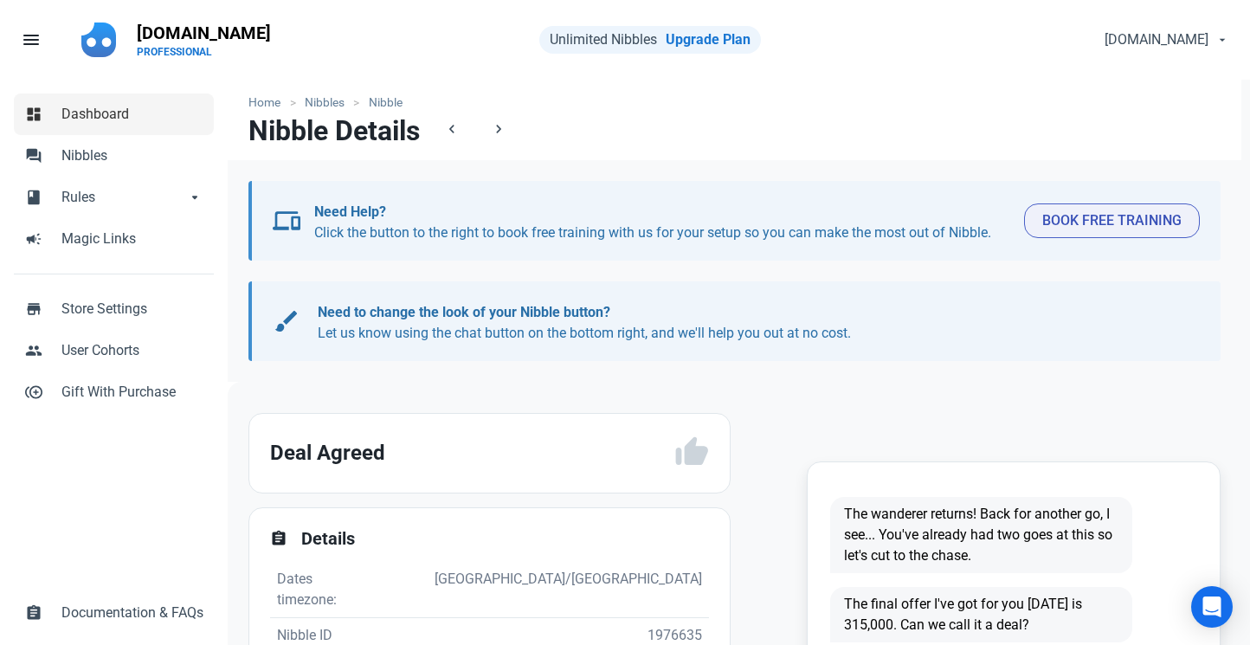
click at [125, 103] on link "dashboard Dashboard" at bounding box center [114, 115] width 200 height 42
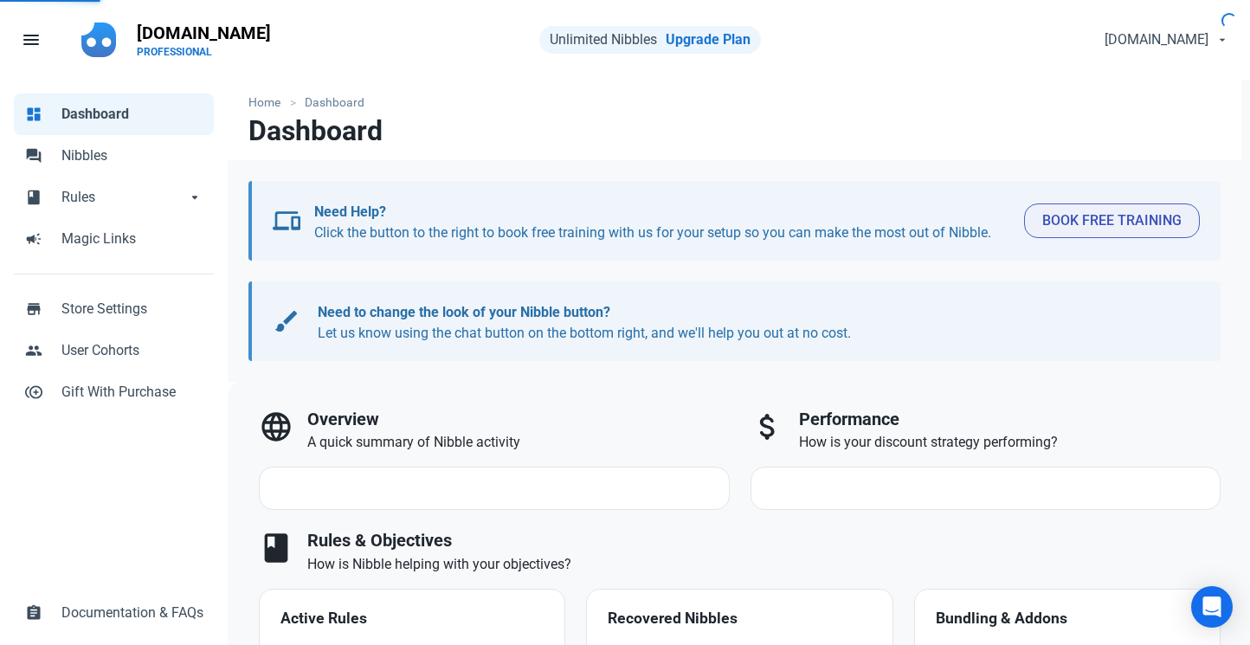
select select "7d"
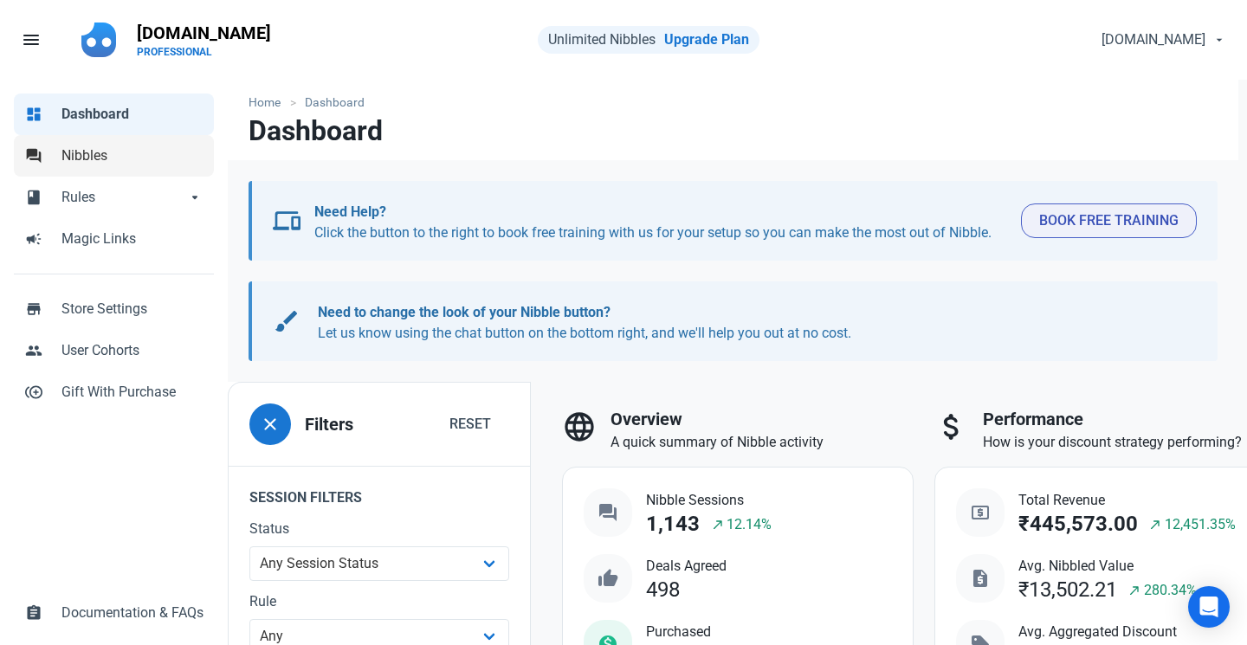
scroll to position [-1, 0]
click at [170, 158] on span "Nibbles" at bounding box center [132, 155] width 142 height 21
